Goal: Task Accomplishment & Management: Complete application form

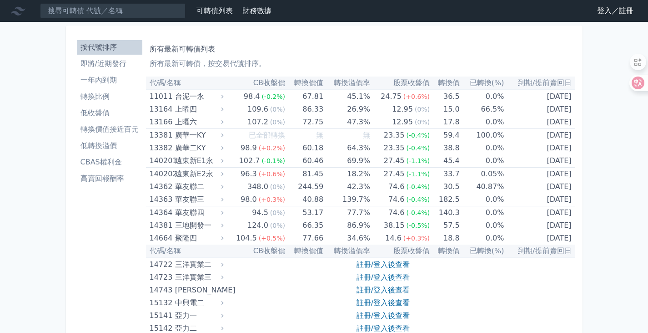
click at [607, 11] on link "登入／註冊" at bounding box center [615, 11] width 51 height 15
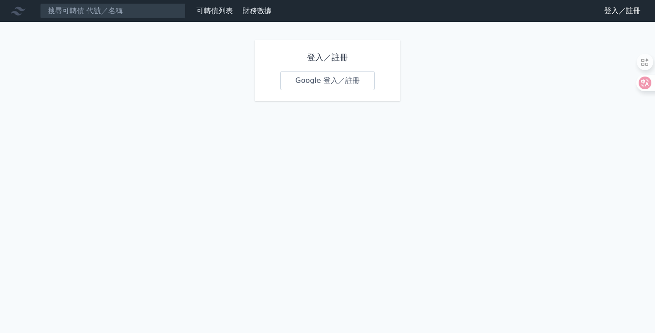
click at [327, 83] on link "Google 登入／註冊" at bounding box center [327, 80] width 95 height 19
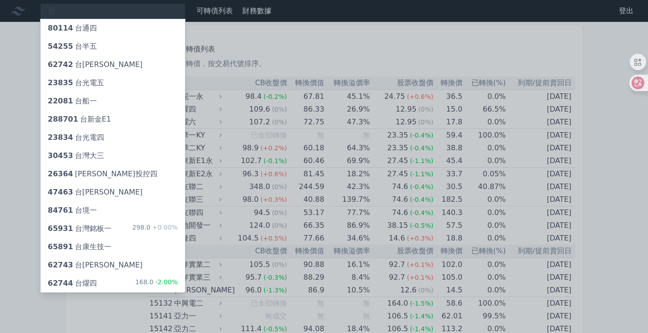
type input "臺"
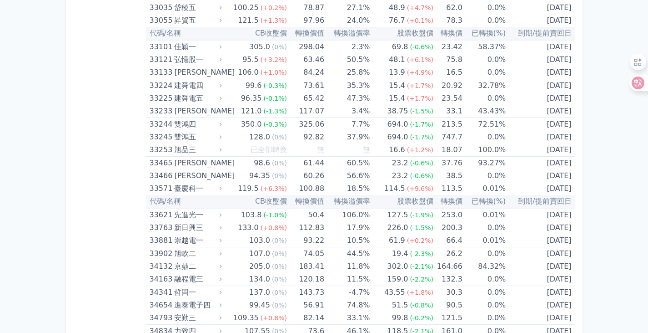
scroll to position [1729, 0]
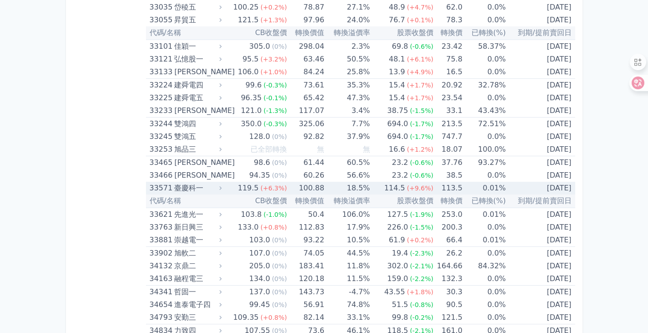
click at [162, 186] on div "33571" at bounding box center [161, 188] width 23 height 13
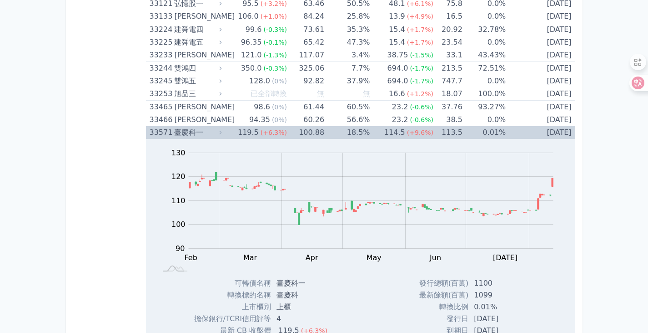
scroll to position [1774, 0]
